Goal: Task Accomplishment & Management: Manage account settings

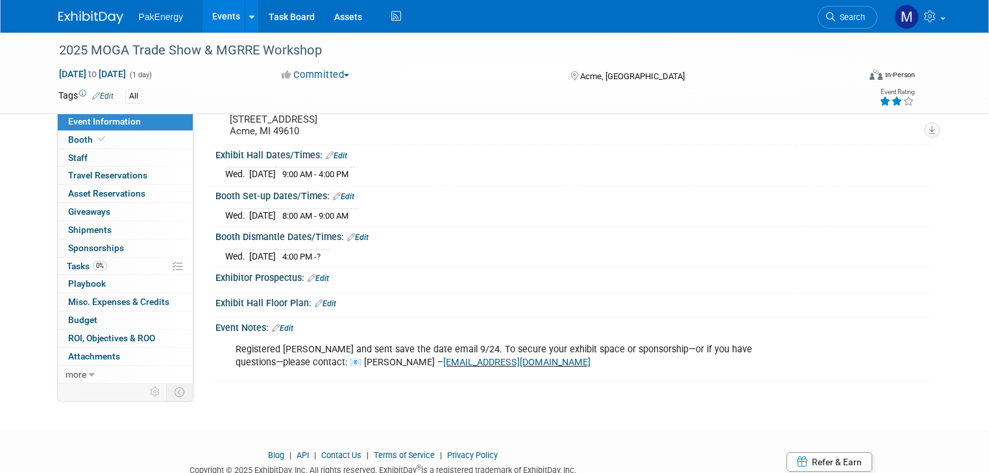
click at [211, 11] on link "Events" at bounding box center [226, 16] width 47 height 32
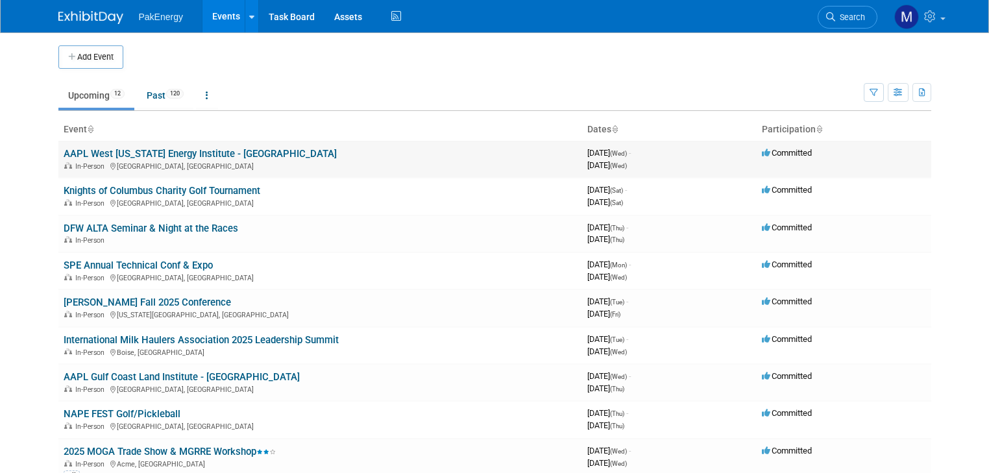
click at [105, 151] on link "AAPL West [US_STATE] Energy Institute - [GEOGRAPHIC_DATA]" at bounding box center [200, 154] width 273 height 12
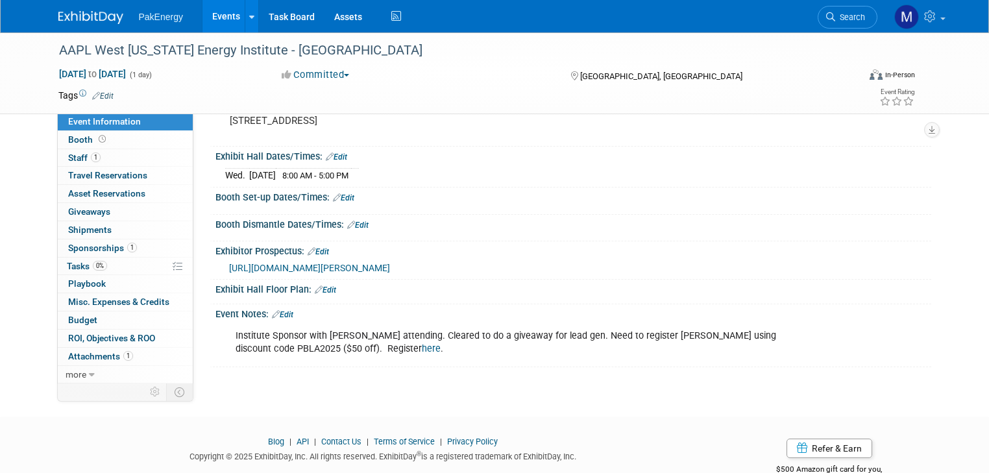
scroll to position [110, 0]
drag, startPoint x: 687, startPoint y: 333, endPoint x: 772, endPoint y: 352, distance: 87.7
click at [772, 352] on div "Institute Sponsor with David Price attending. Cleared to do a giveaway for lead…" at bounding box center [510, 343] width 566 height 39
copy div "discount code PBLA2025 ($50 off). Register here ."
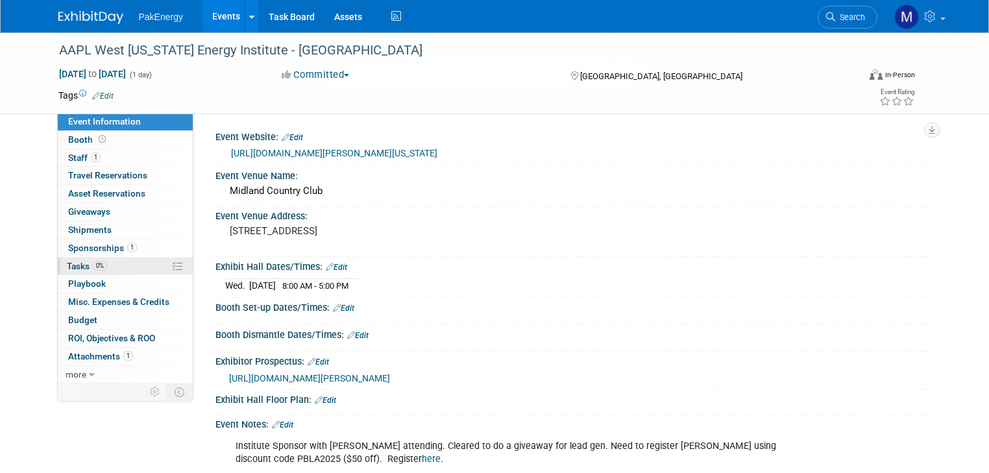
click at [58, 259] on link "0% Tasks 0%" at bounding box center [125, 267] width 135 height 18
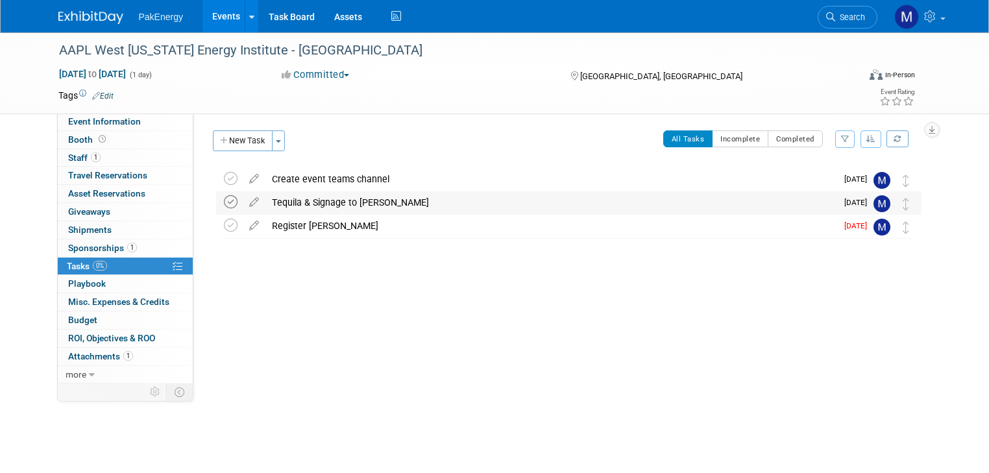
click at [224, 199] on icon at bounding box center [231, 202] width 14 height 14
click at [224, 225] on icon at bounding box center [231, 226] width 14 height 14
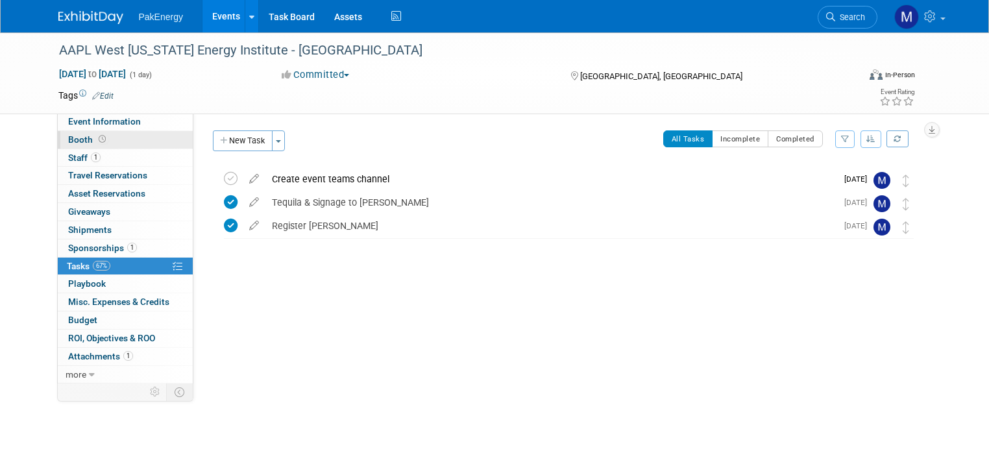
click at [68, 138] on span "Booth" at bounding box center [88, 139] width 40 height 10
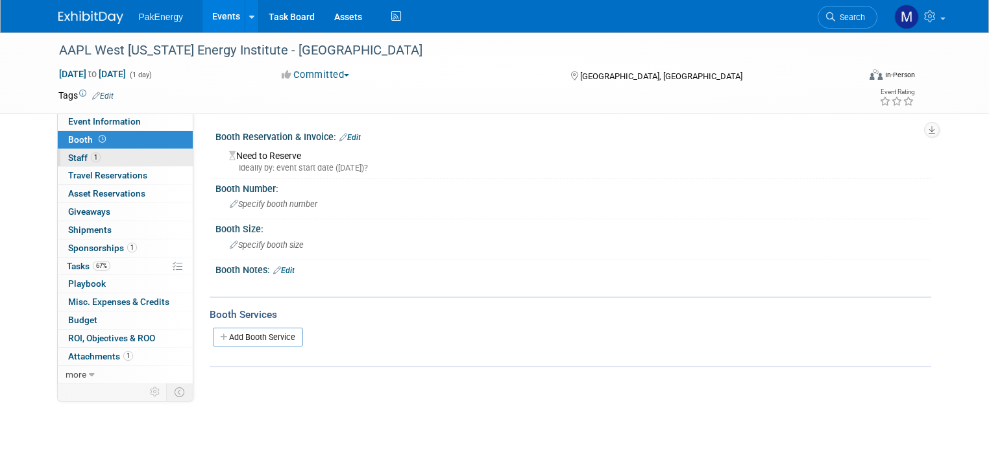
click at [68, 154] on span "Staff 1" at bounding box center [84, 158] width 32 height 10
